Goal: Complete application form

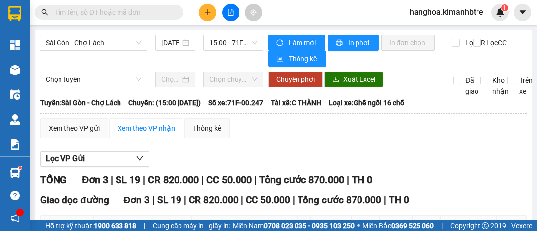
click at [208, 15] on icon "plus" at bounding box center [207, 12] width 7 height 7
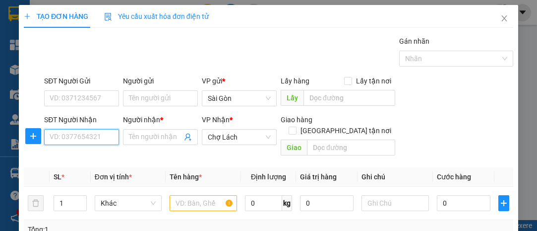
click at [78, 142] on input "SĐT Người Nhận" at bounding box center [81, 137] width 75 height 16
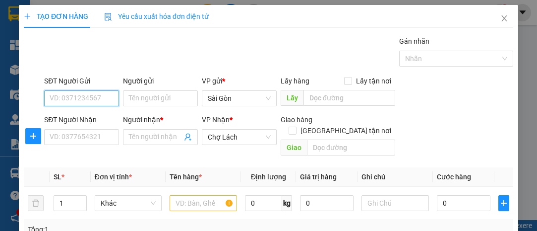
click at [90, 95] on input "SĐT Người Gửi" at bounding box center [81, 98] width 75 height 16
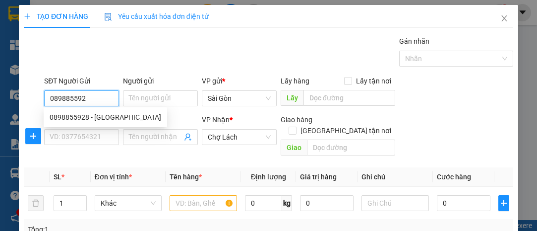
type input "0898855928"
click at [87, 118] on div "0898855928 - [GEOGRAPHIC_DATA]" at bounding box center [106, 117] width 112 height 11
type input "NGA"
type input "0898855928"
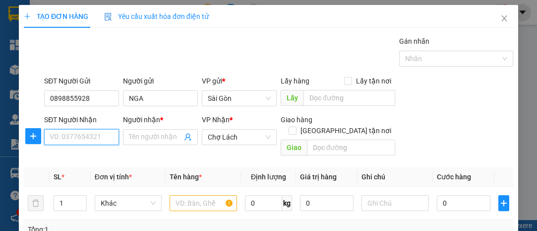
click at [92, 131] on input "SĐT Người Nhận" at bounding box center [81, 137] width 75 height 16
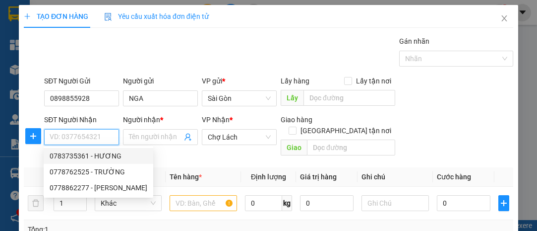
click at [112, 157] on div "0783735361 - HƯƠNG" at bounding box center [99, 155] width 98 height 11
type input "0783735361"
type input "HƯƠNG"
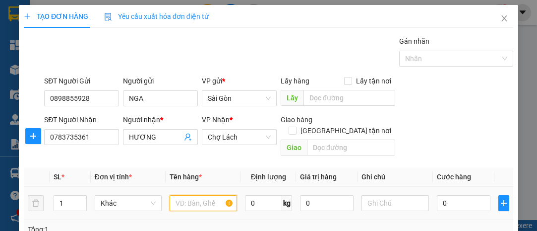
click at [204, 195] on input "text" at bounding box center [203, 203] width 67 height 16
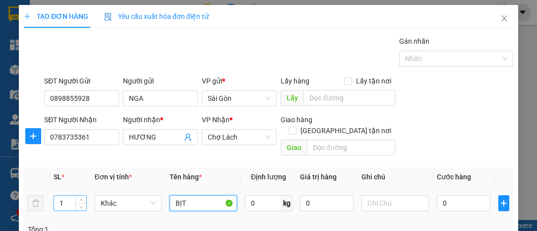
type input "BỊT"
click at [64, 195] on input "1" at bounding box center [70, 202] width 32 height 15
type input "2"
click at [461, 195] on input "0" at bounding box center [464, 203] width 54 height 16
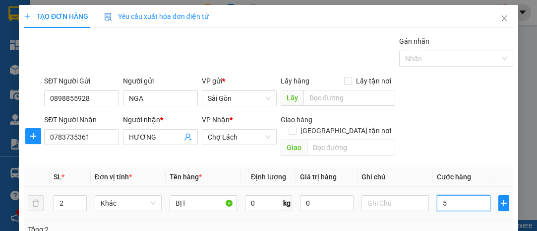
type input "5"
type input "50"
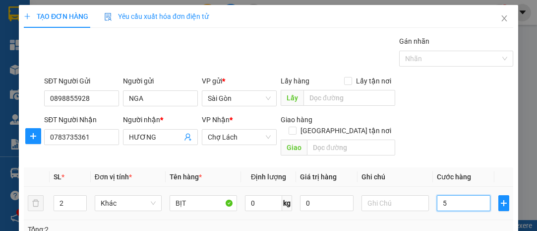
type input "50"
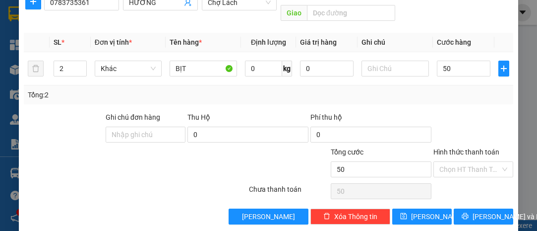
type input "50.000"
click at [477, 146] on div "Hình thức thanh toán" at bounding box center [474, 153] width 80 height 15
click at [472, 162] on input "Hình thức thanh toán" at bounding box center [470, 169] width 61 height 15
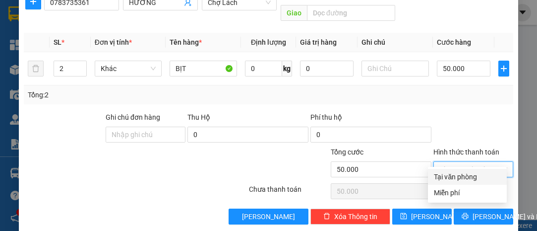
click at [471, 176] on div "Tại văn phòng" at bounding box center [467, 176] width 67 height 11
type input "0"
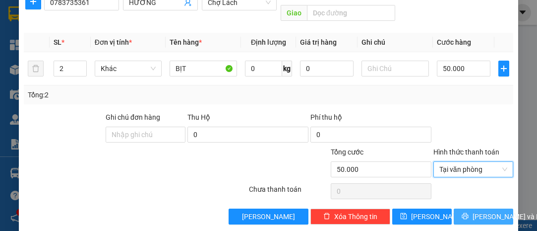
click at [468, 208] on button "[PERSON_NAME] và In" at bounding box center [484, 216] width 60 height 16
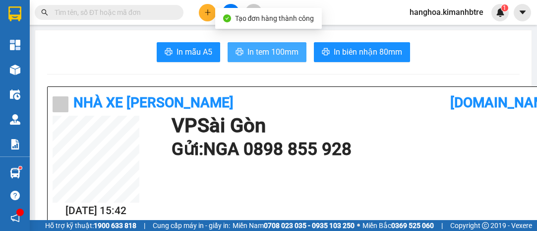
click at [284, 50] on span "In tem 100mm" at bounding box center [273, 52] width 51 height 12
